Goal: Task Accomplishment & Management: Use online tool/utility

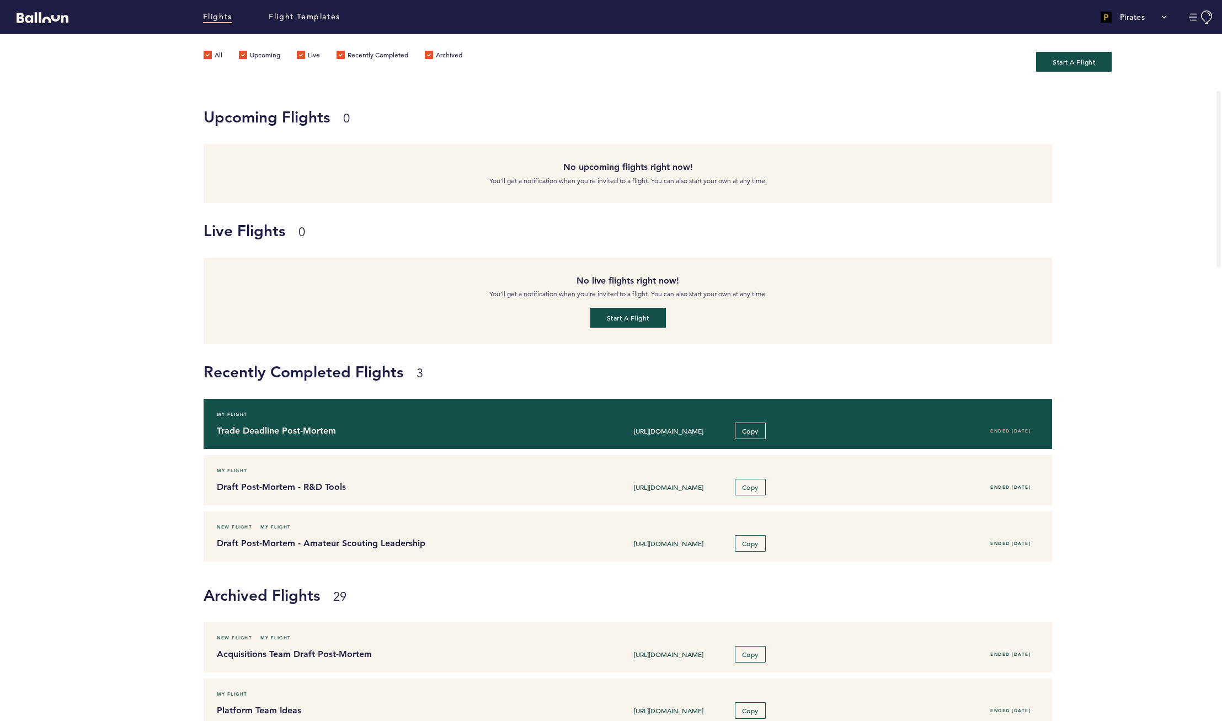
click at [345, 433] on h4 "Trade Deadline Post-Mortem" at bounding box center [383, 430] width 333 height 13
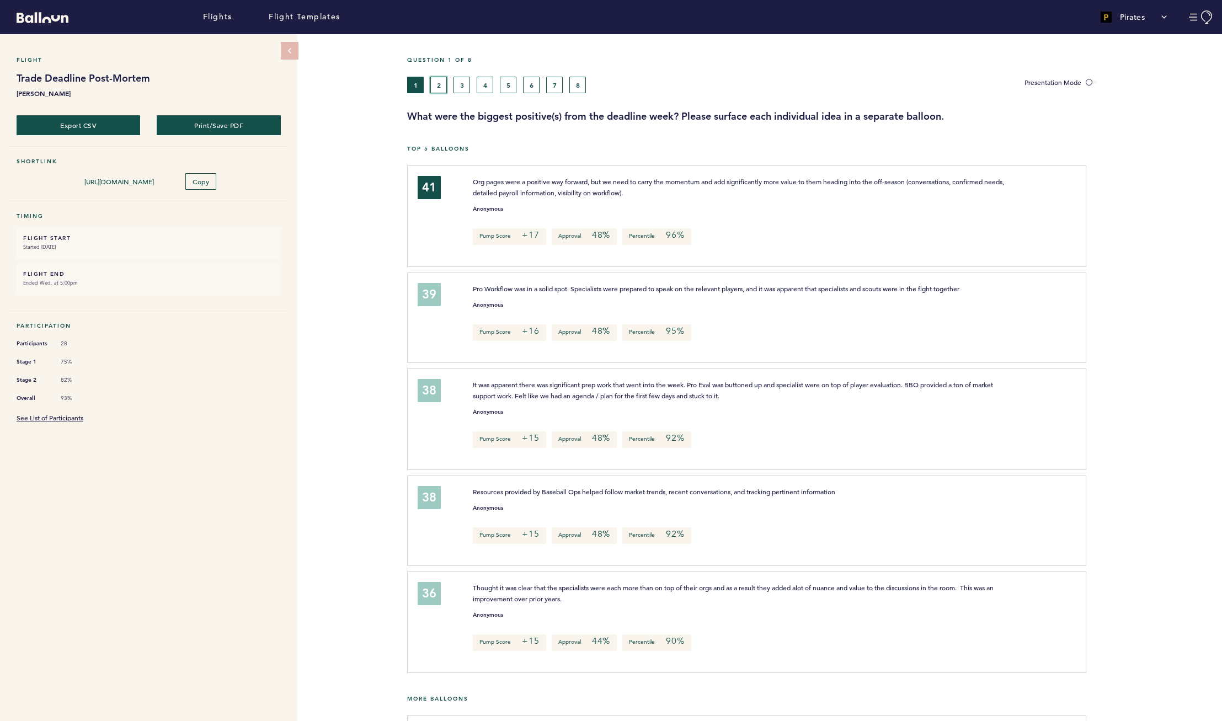
click at [441, 84] on button "2" at bounding box center [438, 85] width 17 height 17
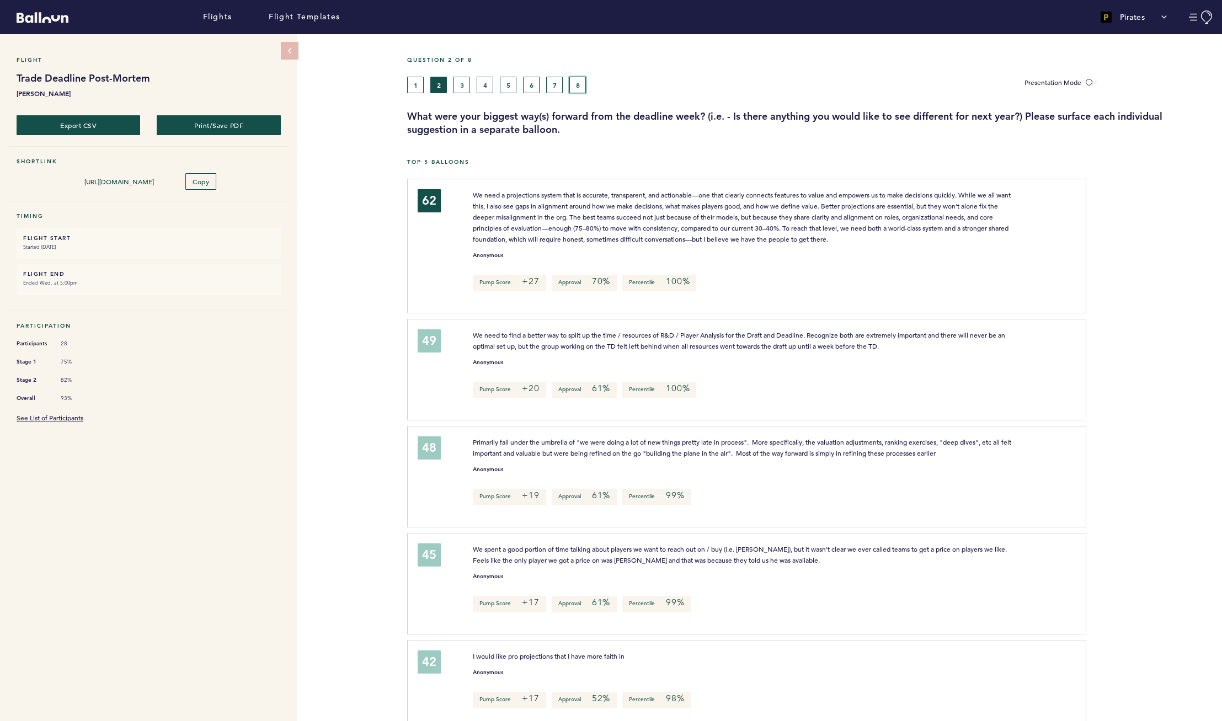
click at [580, 77] on button "8" at bounding box center [577, 85] width 17 height 17
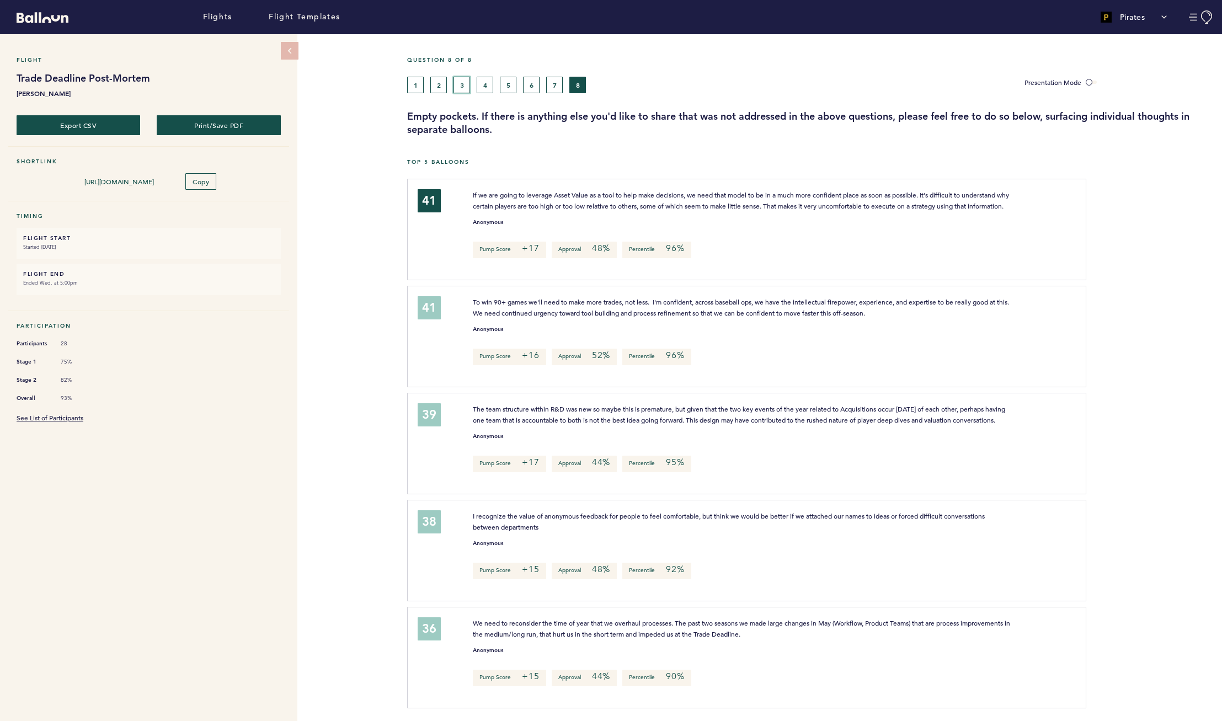
click at [456, 85] on button "3" at bounding box center [461, 85] width 17 height 17
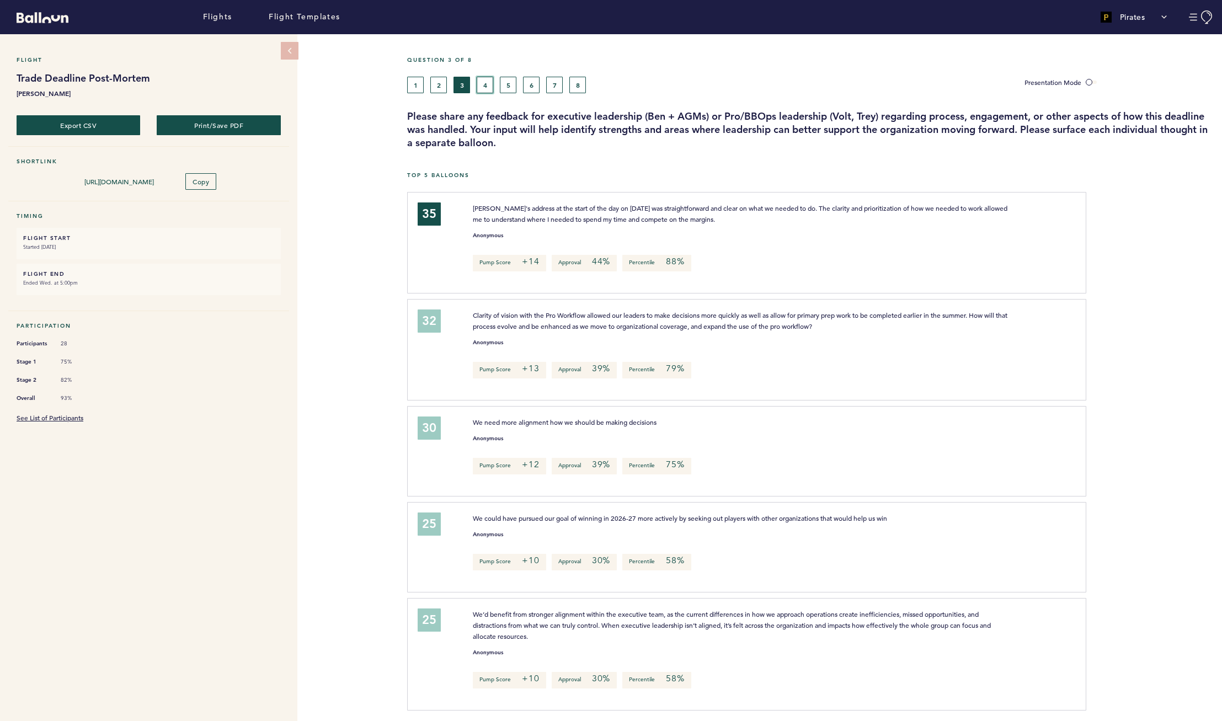
click at [483, 87] on button "4" at bounding box center [485, 85] width 17 height 17
